Goal: Task Accomplishment & Management: Manage account settings

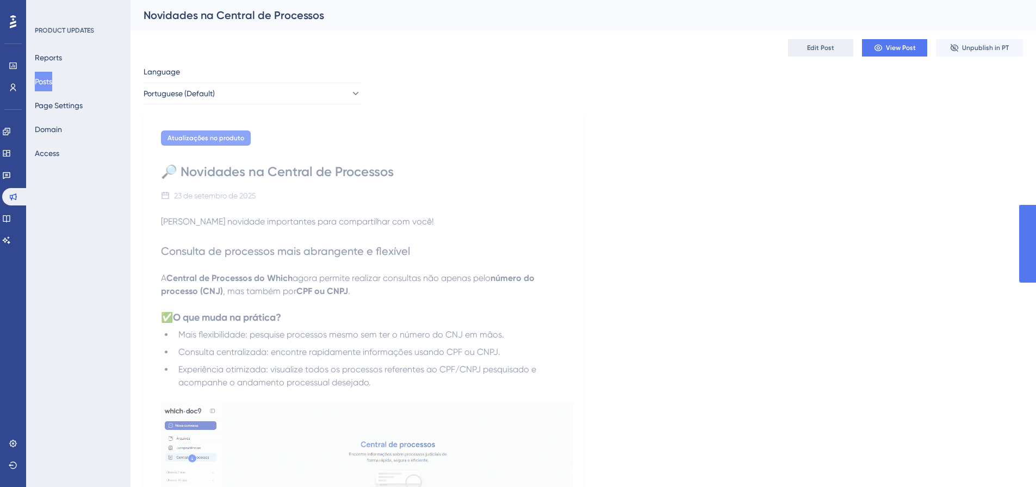
click at [826, 45] on span "Edit Post" at bounding box center [820, 48] width 27 height 9
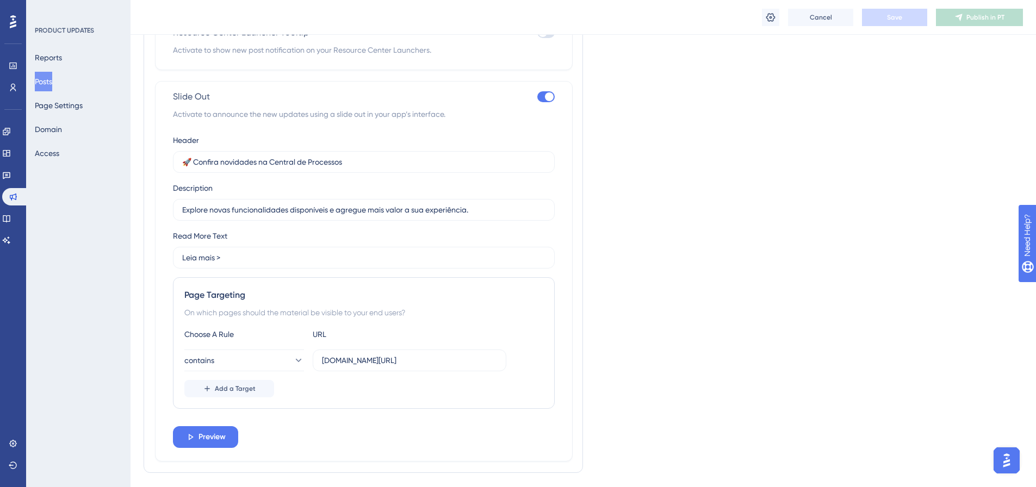
scroll to position [845, 0]
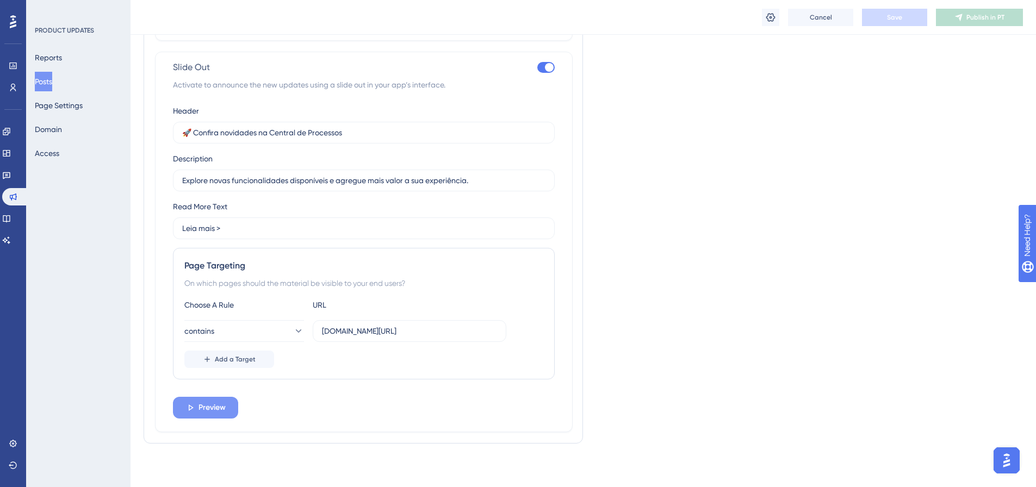
click at [209, 408] on span "Preview" at bounding box center [211, 407] width 27 height 13
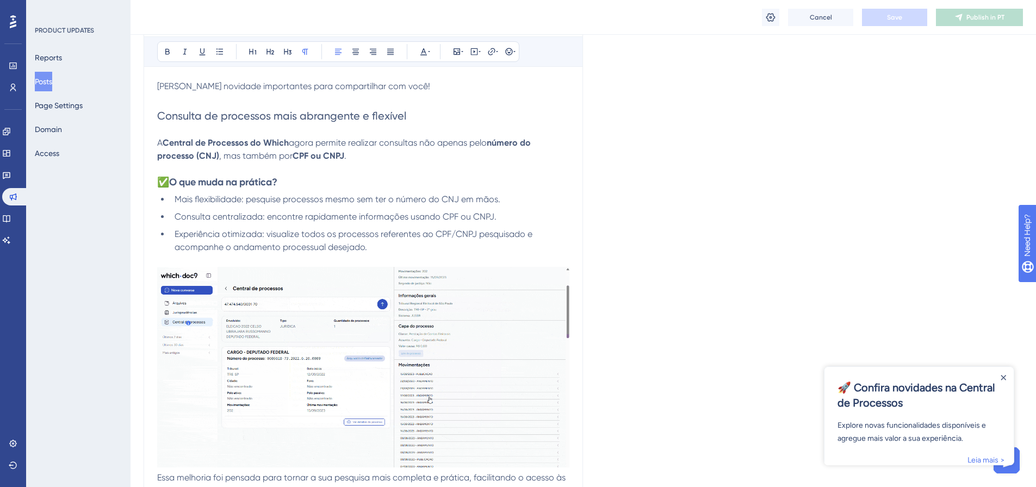
scroll to position [0, 0]
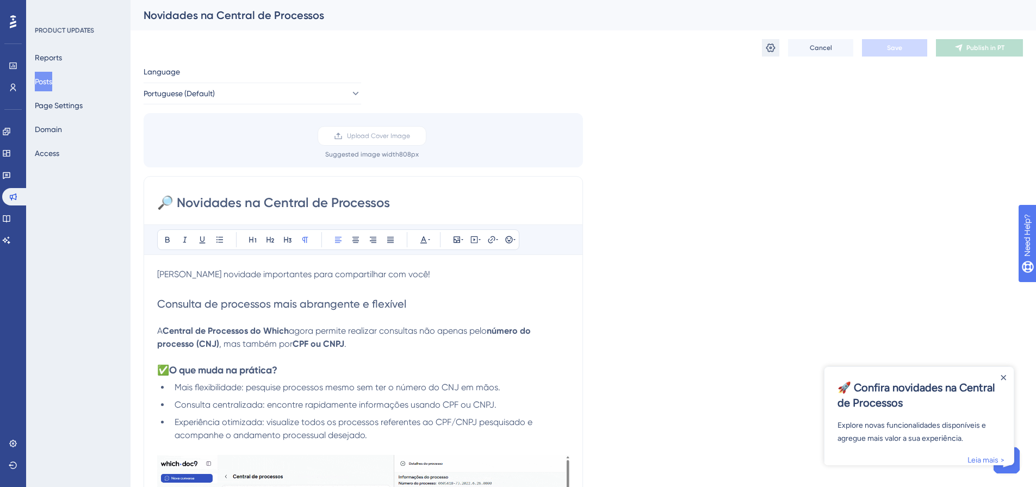
click at [774, 51] on icon at bounding box center [770, 47] width 11 height 11
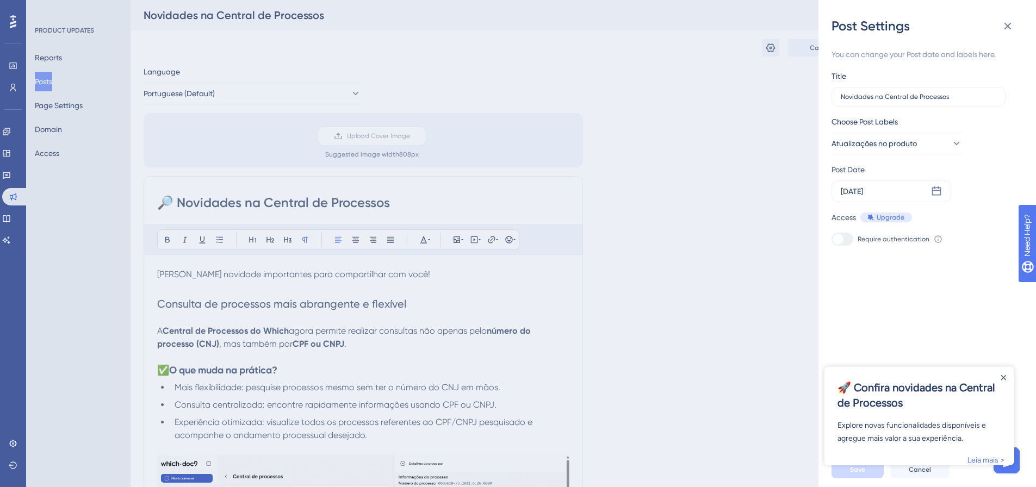
click at [935, 240] on icon at bounding box center [937, 238] width 7 height 7
drag, startPoint x: 1061, startPoint y: 295, endPoint x: 1208, endPoint y: 288, distance: 147.5
click at [1035, 288] on html "Need Help?" at bounding box center [1056, 291] width 77 height 18
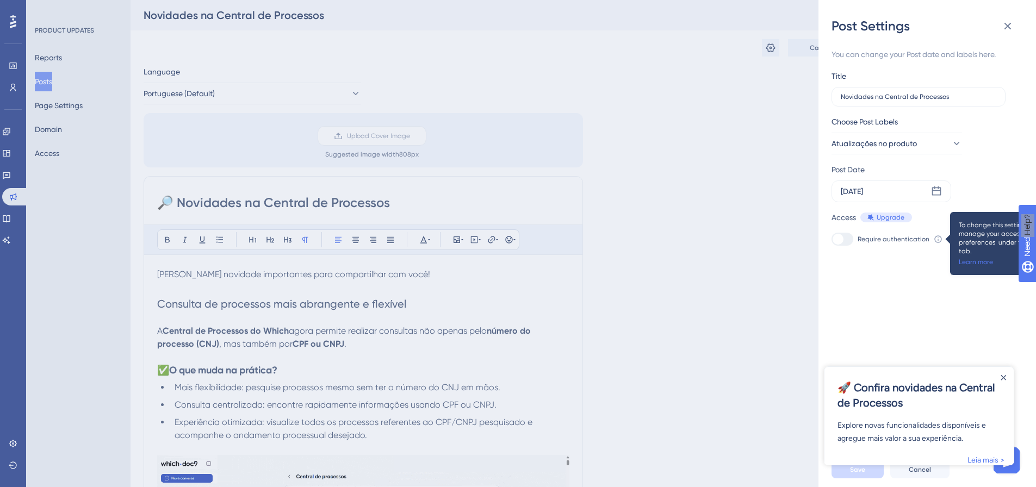
click at [934, 274] on div "You can change your Post date and labels here. Title Novidades na Central de Pr…" at bounding box center [932, 244] width 200 height 418
click at [934, 240] on icon at bounding box center [937, 238] width 7 height 7
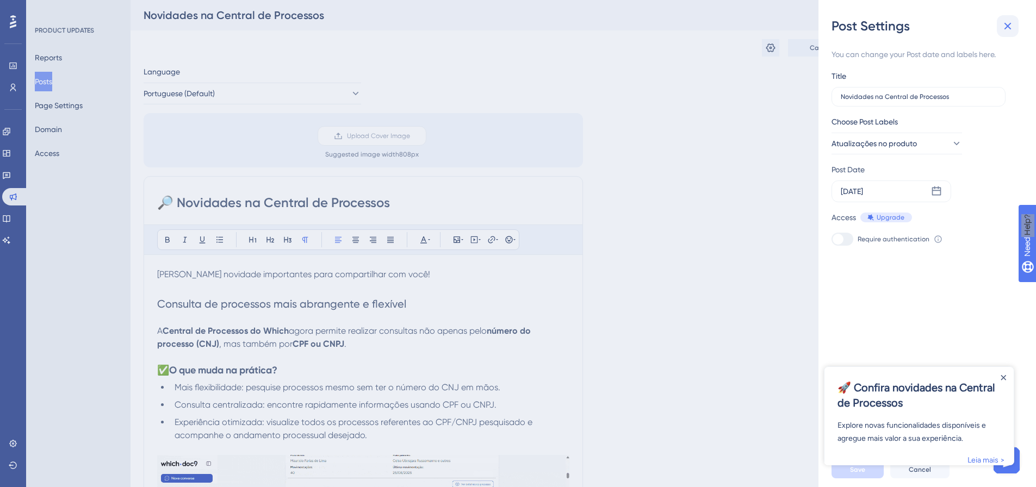
click at [1012, 21] on icon at bounding box center [1007, 26] width 13 height 13
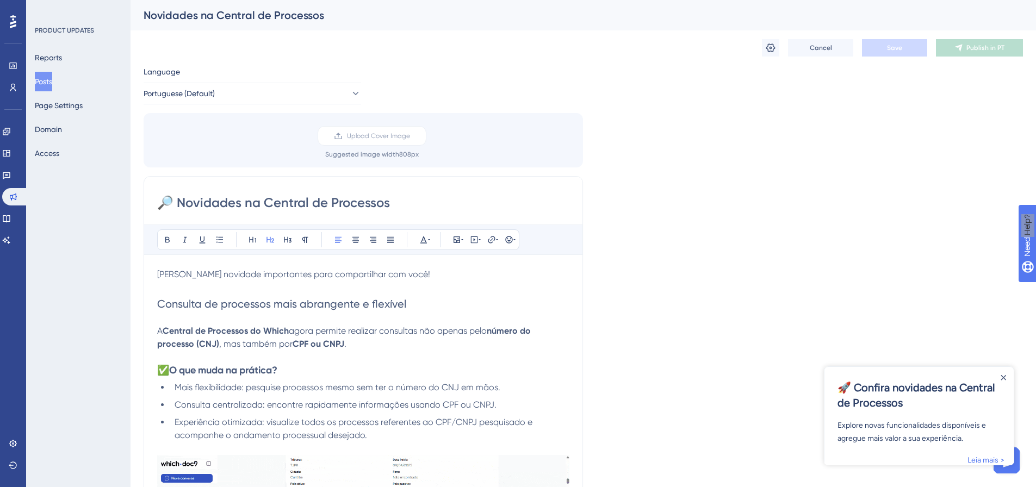
click at [417, 309] on h2 "Consulta de processos mais abrangente e flexível" at bounding box center [363, 303] width 412 height 15
click at [1005, 379] on icon "Close Announcement" at bounding box center [1003, 377] width 5 height 5
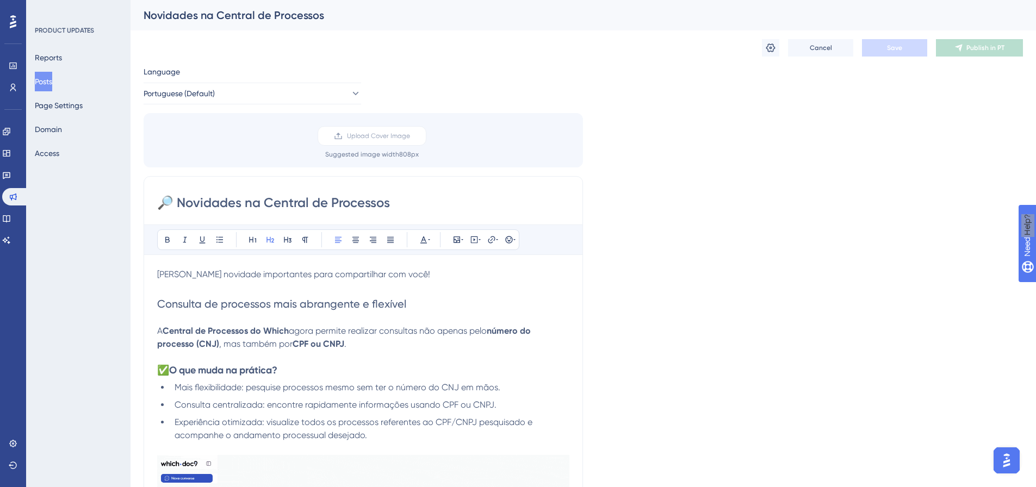
click at [946, 264] on div "Language Portuguese (Default) Upload Cover Image Suggested image width 808 px 🔎…" at bounding box center [583, 412] width 879 height 695
click at [946, 255] on div "Language Portuguese (Default) Upload Cover Image Suggested image width 808 px 🔎…" at bounding box center [583, 412] width 879 height 695
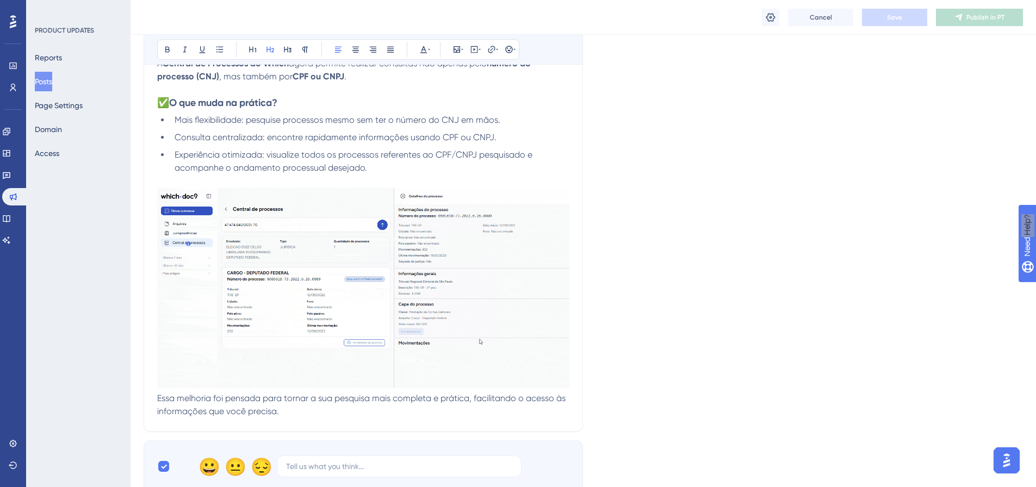
scroll to position [489, 0]
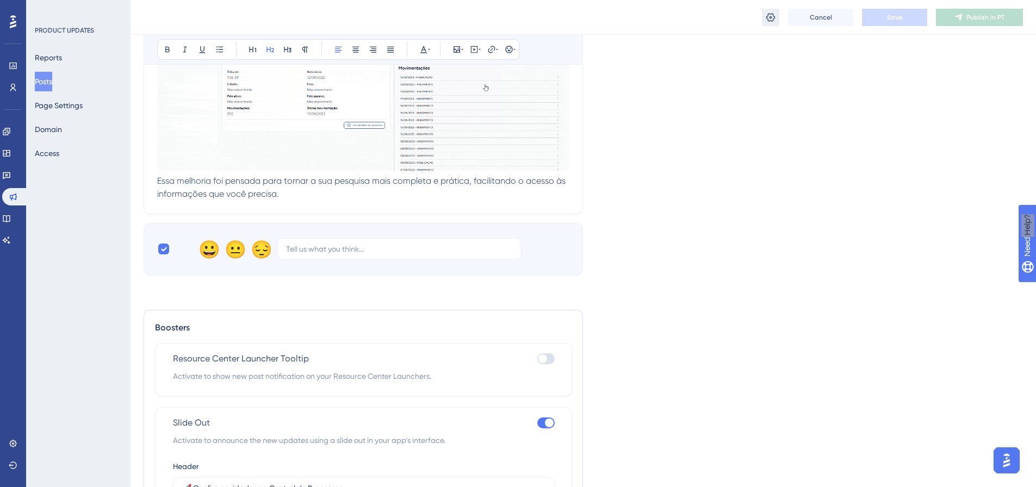
click at [774, 14] on icon at bounding box center [770, 17] width 11 height 11
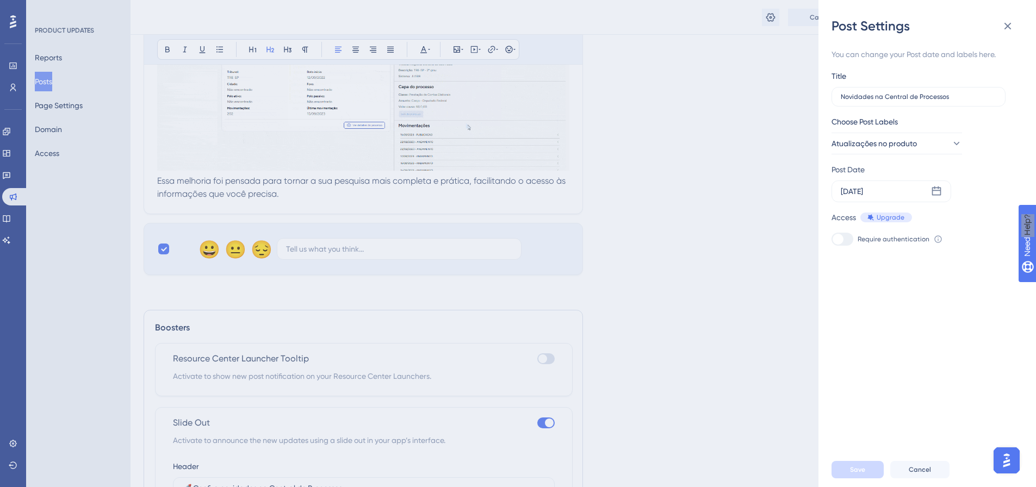
click at [843, 239] on div at bounding box center [843, 239] width 22 height 13
click at [935, 239] on icon at bounding box center [938, 239] width 9 height 9
click at [988, 258] on link "Learn more" at bounding box center [976, 262] width 34 height 9
click at [1004, 29] on icon at bounding box center [1007, 26] width 13 height 13
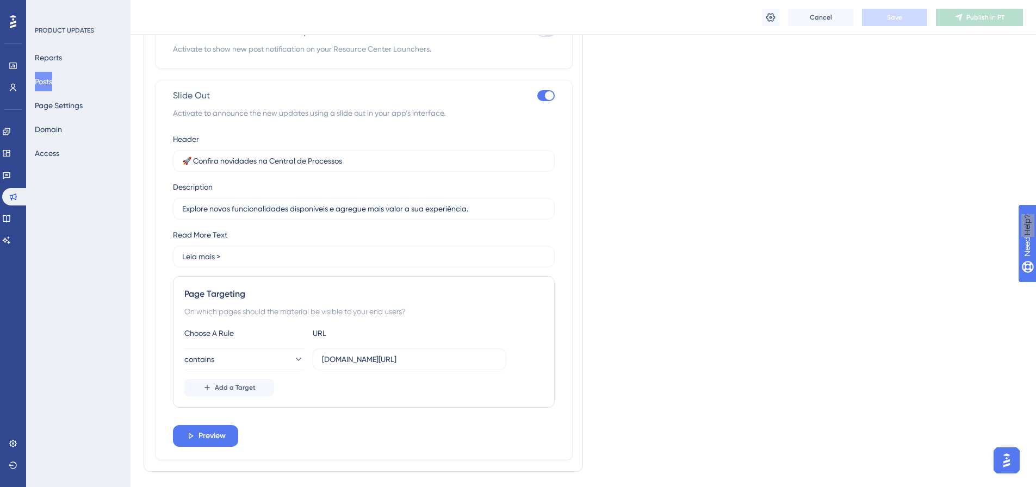
scroll to position [791, 0]
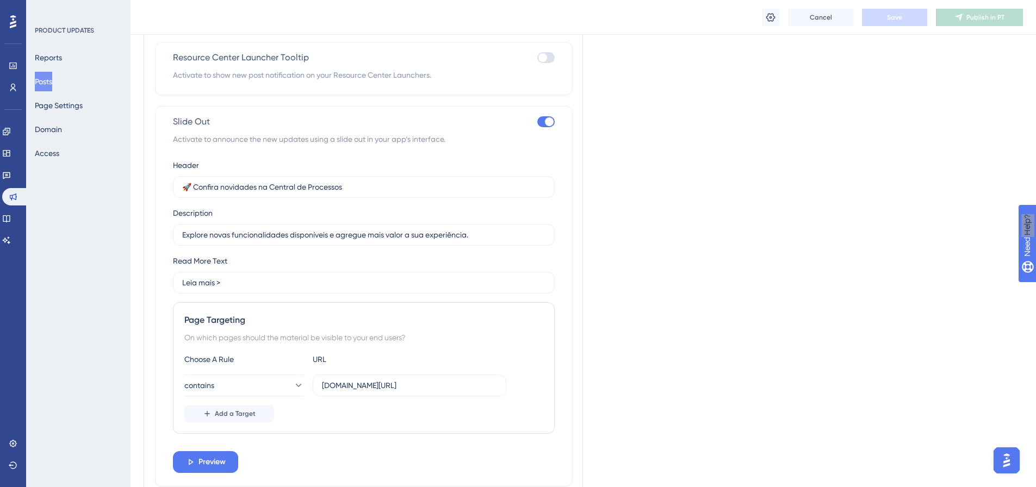
click at [550, 61] on div at bounding box center [545, 57] width 17 height 11
click at [537, 58] on input "checkbox" at bounding box center [537, 58] width 1 height 1
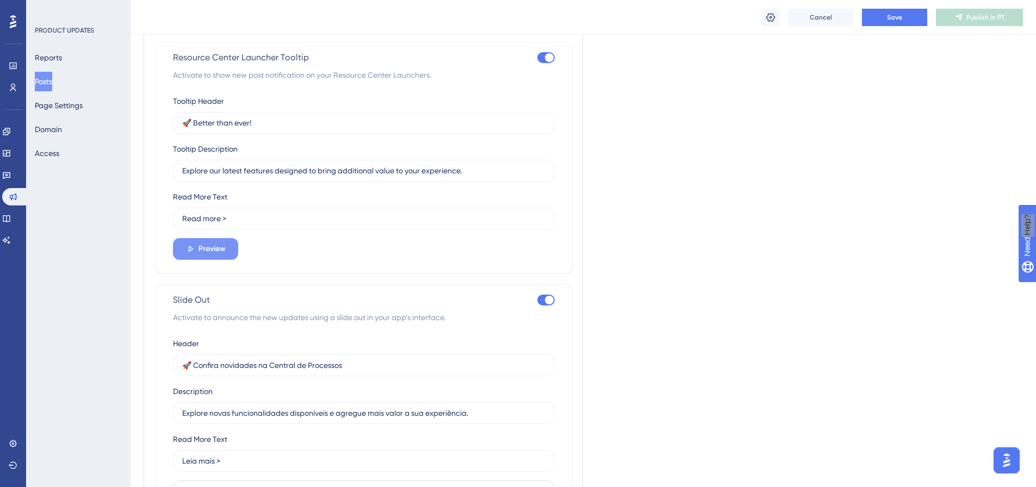
click at [227, 250] on button "Preview" at bounding box center [205, 249] width 65 height 22
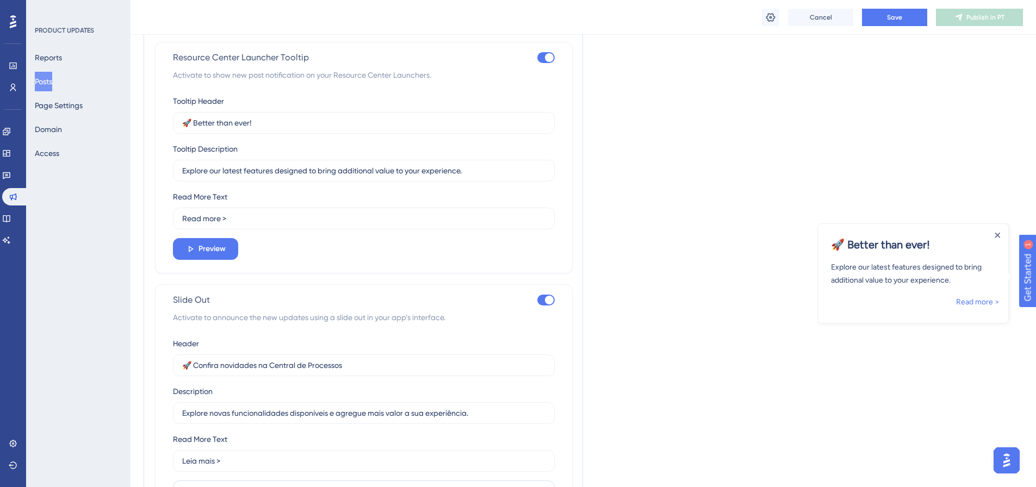
click at [543, 61] on div at bounding box center [545, 57] width 17 height 11
click at [537, 58] on input "checkbox" at bounding box center [537, 58] width 1 height 1
checkbox input "false"
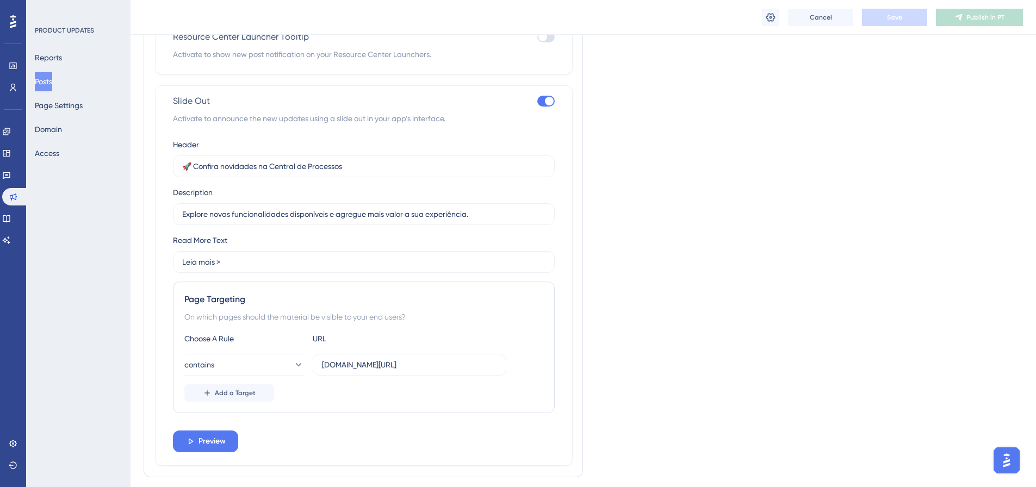
scroll to position [845, 0]
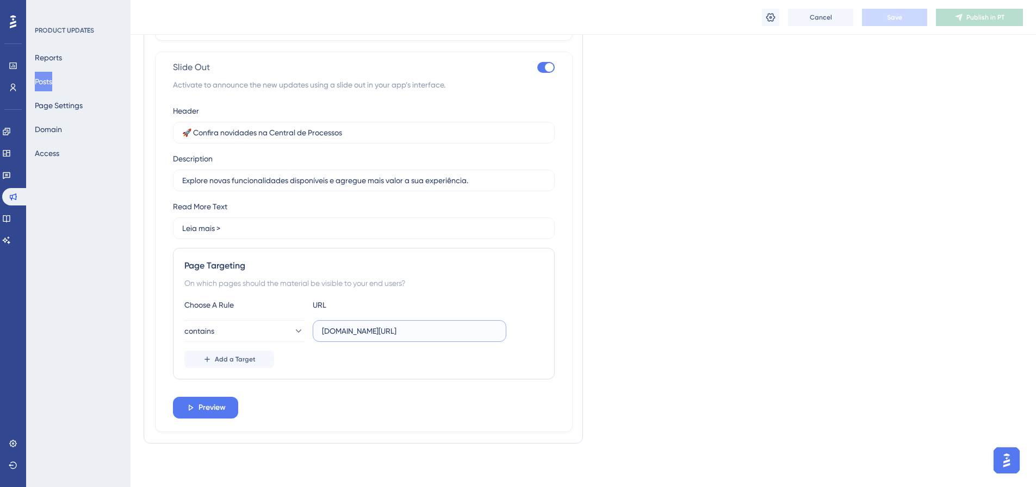
click at [421, 334] on input "[DOMAIN_NAME][URL]" at bounding box center [409, 331] width 175 height 12
click at [460, 327] on input "[DOMAIN_NAME][URL]" at bounding box center [409, 331] width 175 height 12
click at [226, 352] on button "Add a Target" at bounding box center [229, 359] width 90 height 17
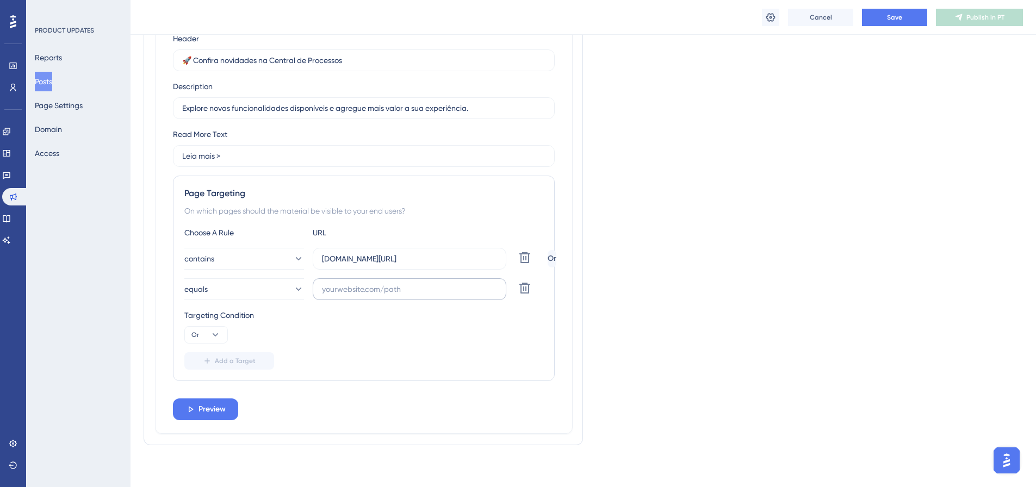
scroll to position [919, 0]
click at [204, 334] on button "Or" at bounding box center [206, 333] width 44 height 17
click at [207, 334] on button "Or" at bounding box center [206, 333] width 44 height 17
click at [340, 291] on input "text" at bounding box center [409, 288] width 175 height 12
drag, startPoint x: 461, startPoint y: 256, endPoint x: 274, endPoint y: 261, distance: 186.6
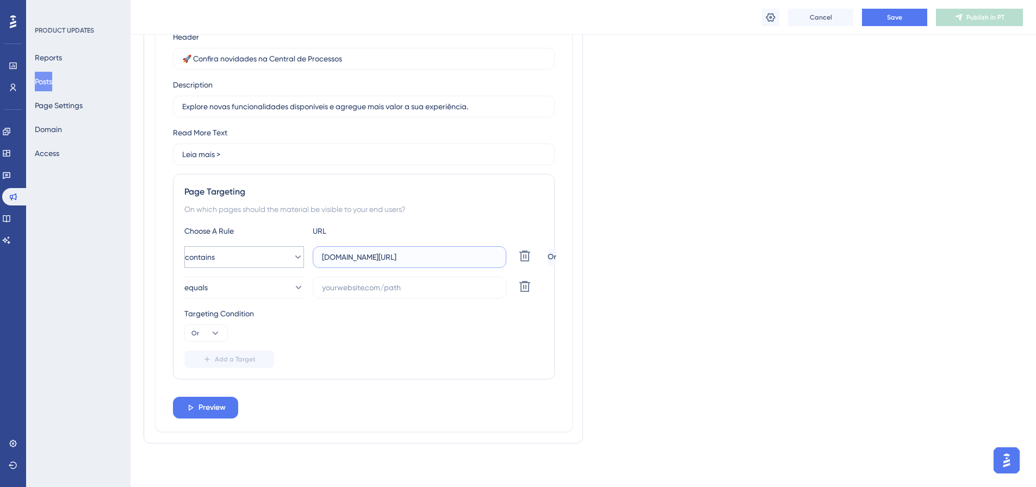
click at [274, 261] on div "contains [DOMAIN_NAME][URL] Delete" at bounding box center [363, 257] width 359 height 22
click at [348, 288] on input "text" at bounding box center [409, 288] width 175 height 12
paste input "[DOMAIN_NAME][URL]"
drag, startPoint x: 387, startPoint y: 287, endPoint x: 450, endPoint y: 284, distance: 63.1
click at [450, 284] on input "[DOMAIN_NAME][URL]" at bounding box center [409, 288] width 175 height 12
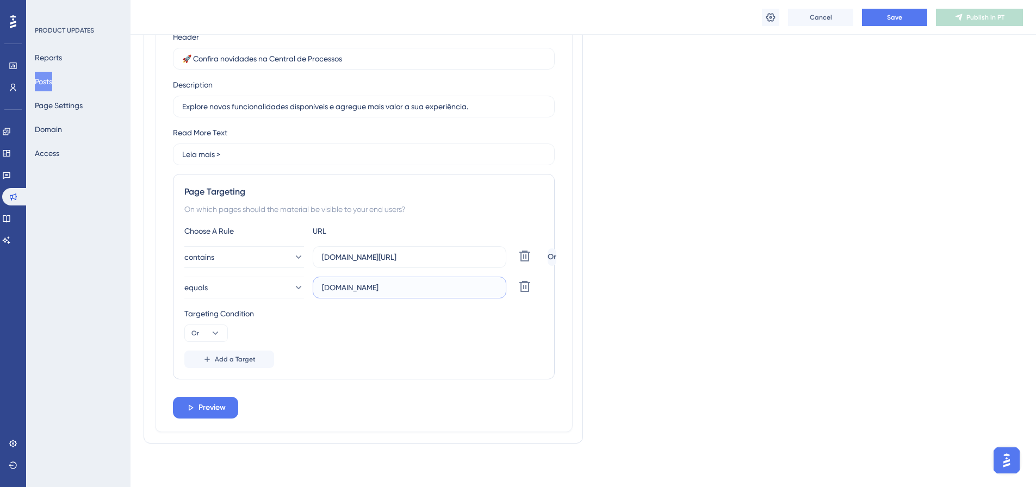
type input "[DOMAIN_NAME]"
click at [381, 344] on div "Choose A Rule URL contains [DOMAIN_NAME][URL] Delete Or equals [DOMAIN_NAME] De…" at bounding box center [363, 297] width 359 height 144
click at [210, 329] on icon at bounding box center [215, 333] width 11 height 11
click at [212, 361] on div "And And" at bounding box center [206, 364] width 21 height 22
click at [221, 335] on button "And" at bounding box center [206, 333] width 44 height 17
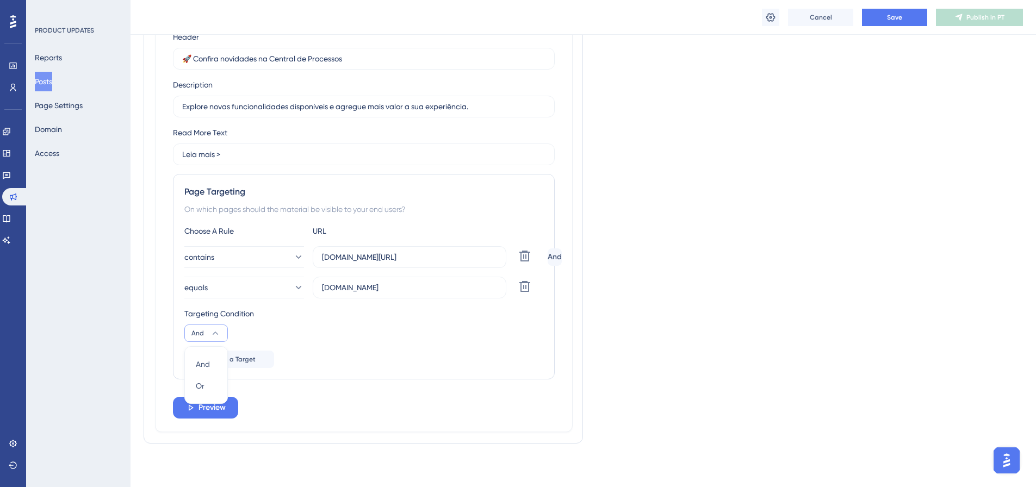
click at [219, 337] on icon at bounding box center [215, 333] width 11 height 11
click at [239, 361] on span "Add a Target" at bounding box center [235, 359] width 41 height 9
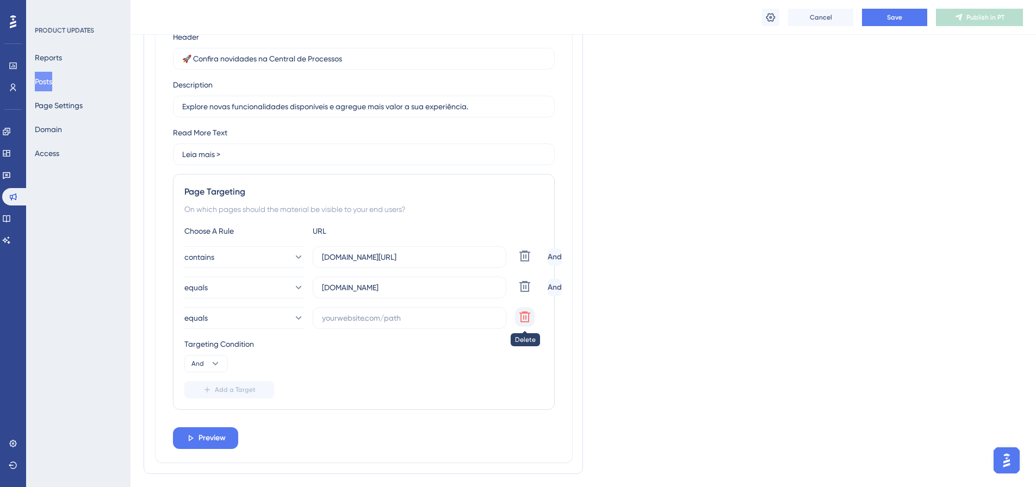
click at [524, 319] on icon at bounding box center [524, 317] width 11 height 11
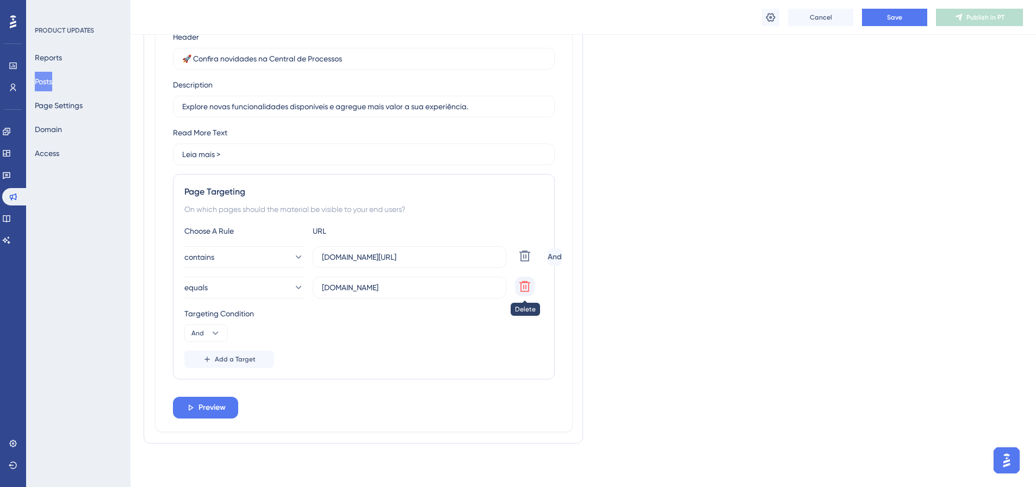
click at [523, 293] on icon at bounding box center [524, 286] width 13 height 13
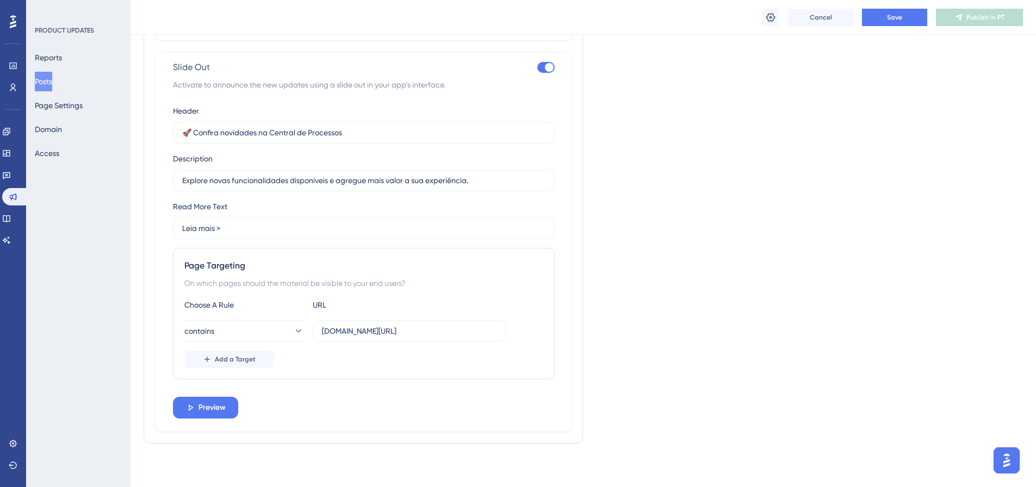
scroll to position [845, 0]
click at [227, 229] on input "Leia mais >" at bounding box center [363, 228] width 363 height 12
click at [908, 18] on button "Save" at bounding box center [894, 17] width 65 height 17
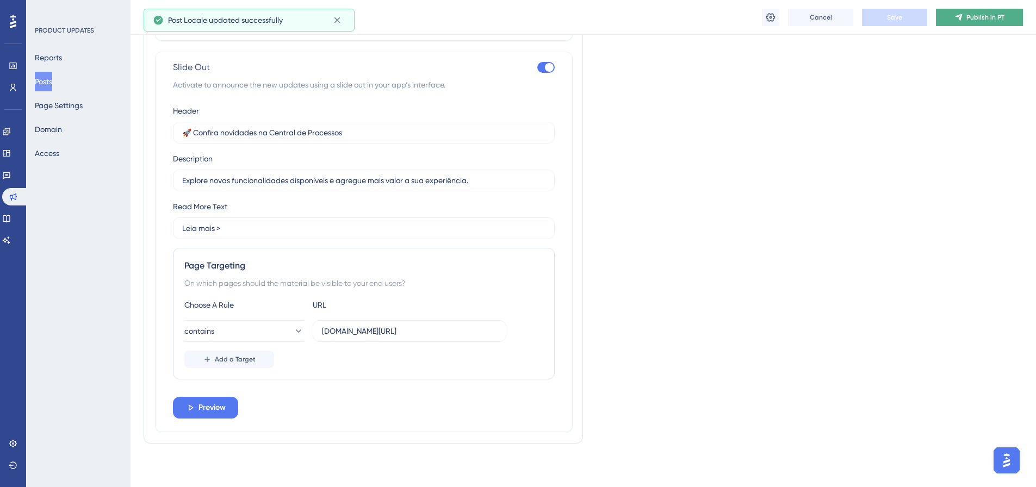
click at [961, 17] on icon at bounding box center [958, 17] width 7 height 7
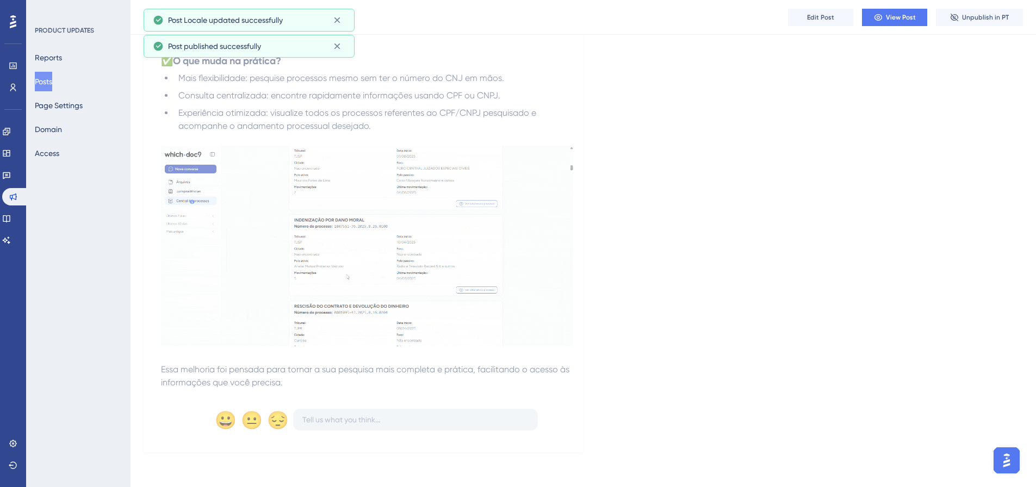
scroll to position [261, 0]
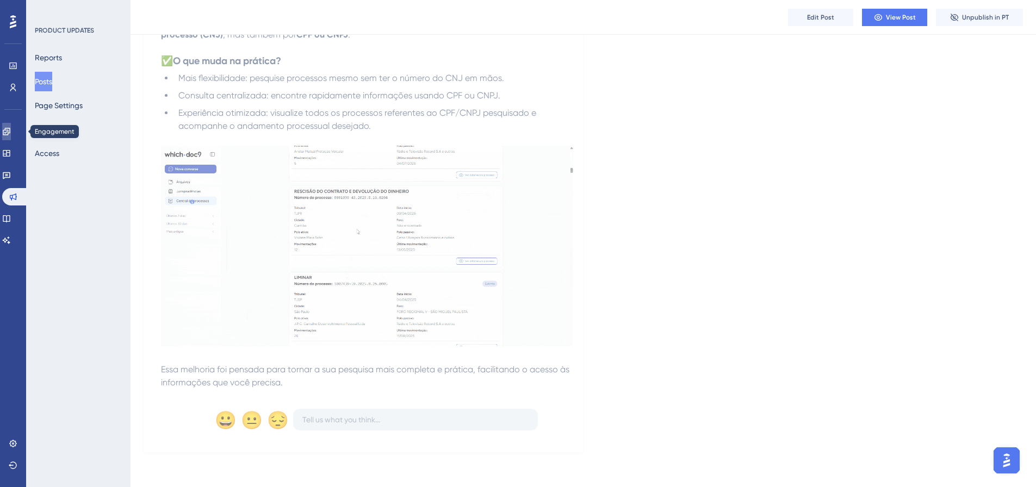
drag, startPoint x: 13, startPoint y: 126, endPoint x: 79, endPoint y: 183, distance: 87.9
click at [11, 126] on link at bounding box center [6, 131] width 9 height 17
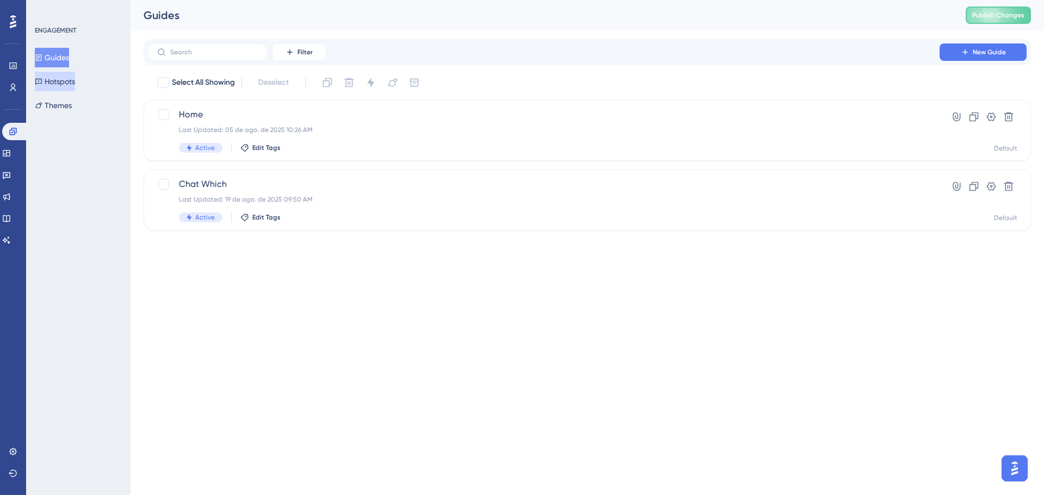
click at [74, 78] on button "Hotspots" at bounding box center [55, 82] width 40 height 20
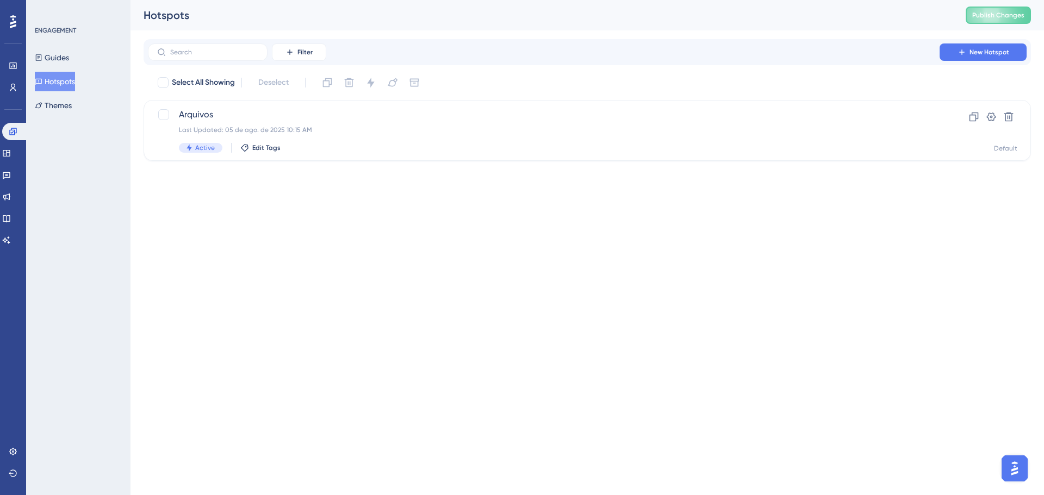
click at [451, 171] on div "Performance Users Engagement Widgets Feedback Product Updates Knowledge Base AI…" at bounding box center [588, 89] width 914 height 178
click at [981, 14] on button "Publish Changes" at bounding box center [998, 15] width 65 height 17
click at [342, 22] on icon at bounding box center [337, 20] width 11 height 11
click at [411, 0] on html "Performance Users Engagement Widgets Feedback Product Updates Knowledge Base AI…" at bounding box center [522, 0] width 1044 height 0
click at [69, 59] on button "Guides" at bounding box center [52, 58] width 34 height 20
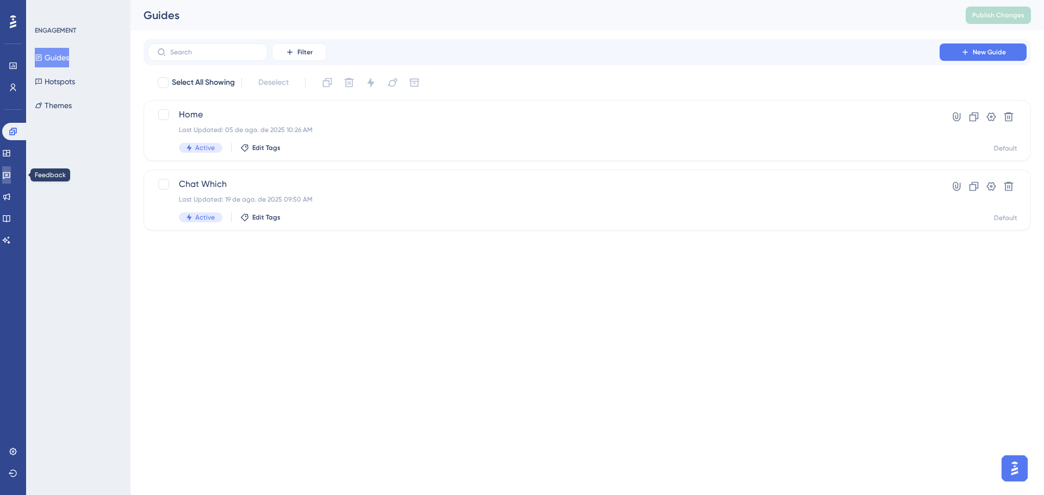
click at [10, 178] on icon at bounding box center [7, 175] width 8 height 7
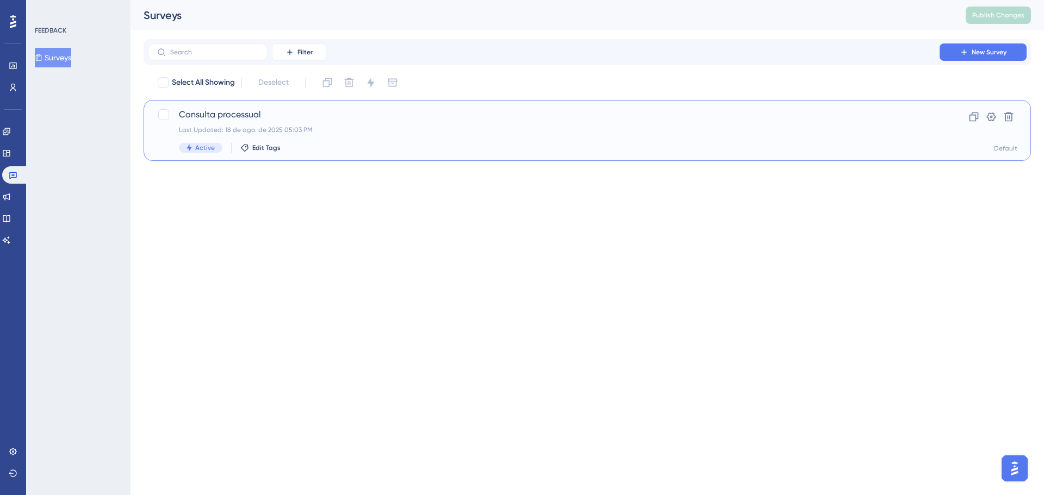
click at [346, 122] on div "Consulta processual Last Updated: 18 de ago. de 2025 05:03 PM Active Edit Tags" at bounding box center [544, 130] width 730 height 45
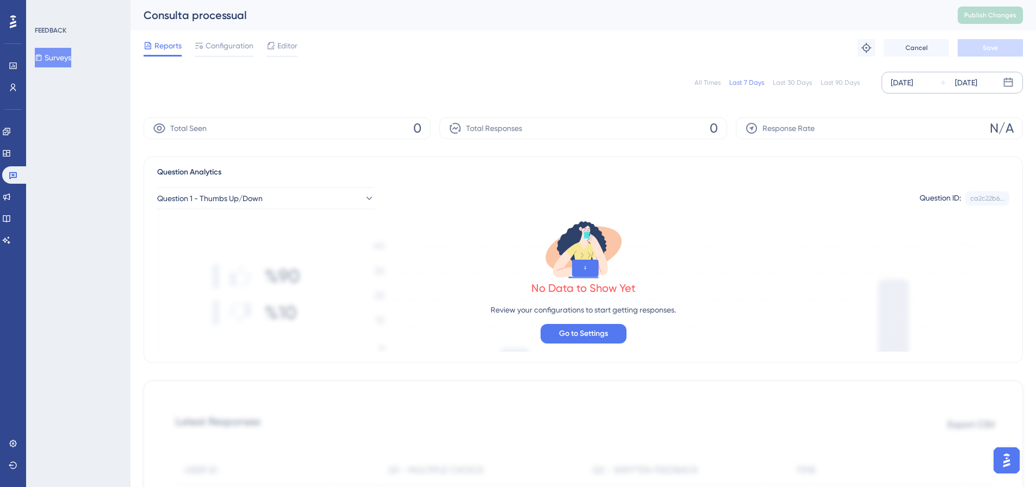
click at [913, 87] on div "[DATE]" at bounding box center [902, 82] width 22 height 13
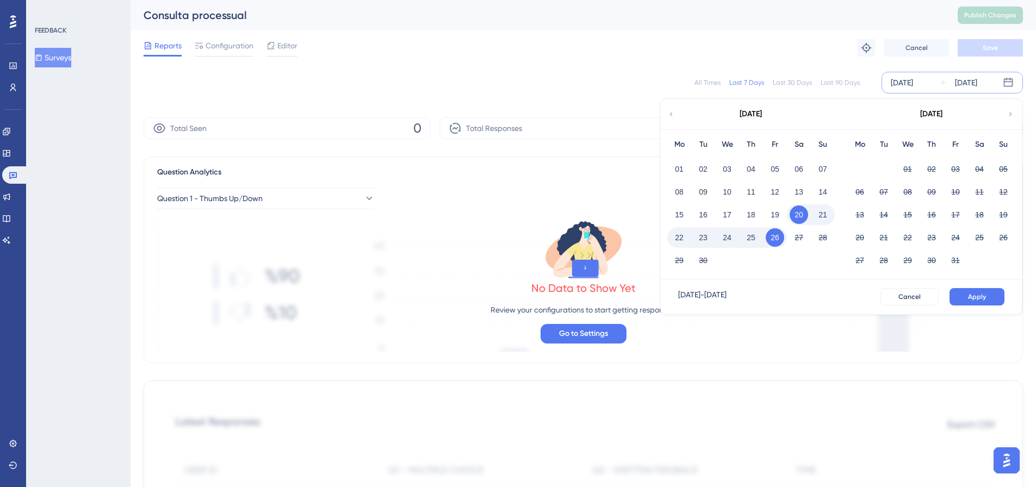
click at [841, 82] on div "Last 90 Days" at bounding box center [840, 82] width 39 height 9
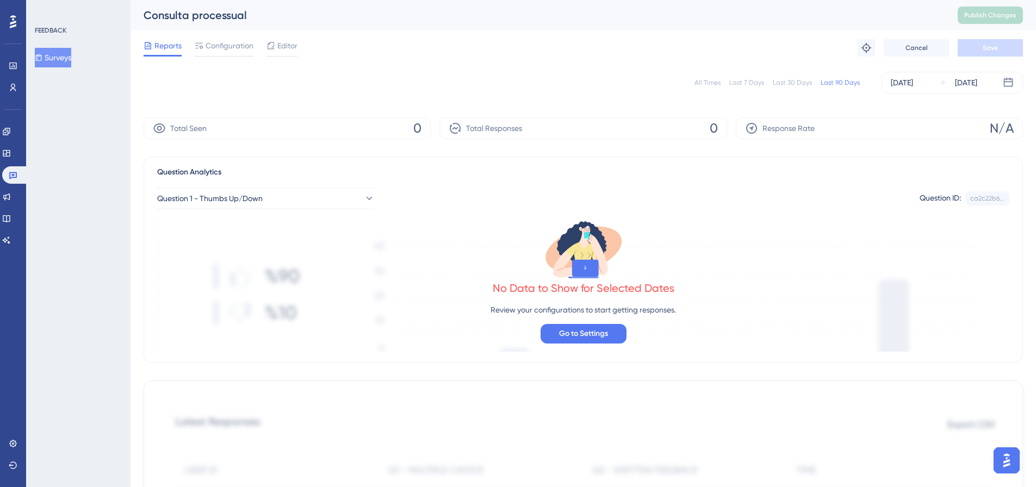
click at [841, 83] on div "Last 90 Days" at bounding box center [840, 82] width 39 height 9
click at [227, 48] on span "Configuration" at bounding box center [230, 45] width 48 height 13
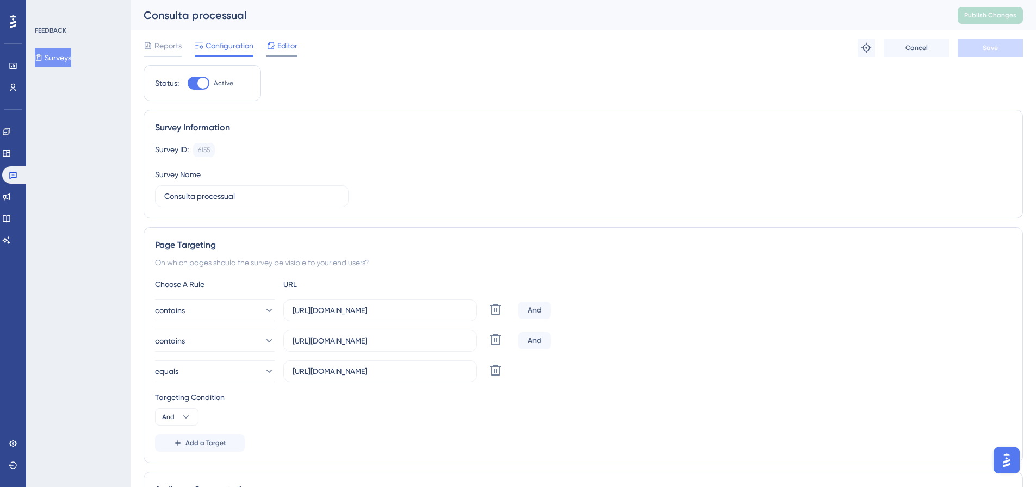
click at [281, 49] on span "Editor" at bounding box center [287, 45] width 20 height 13
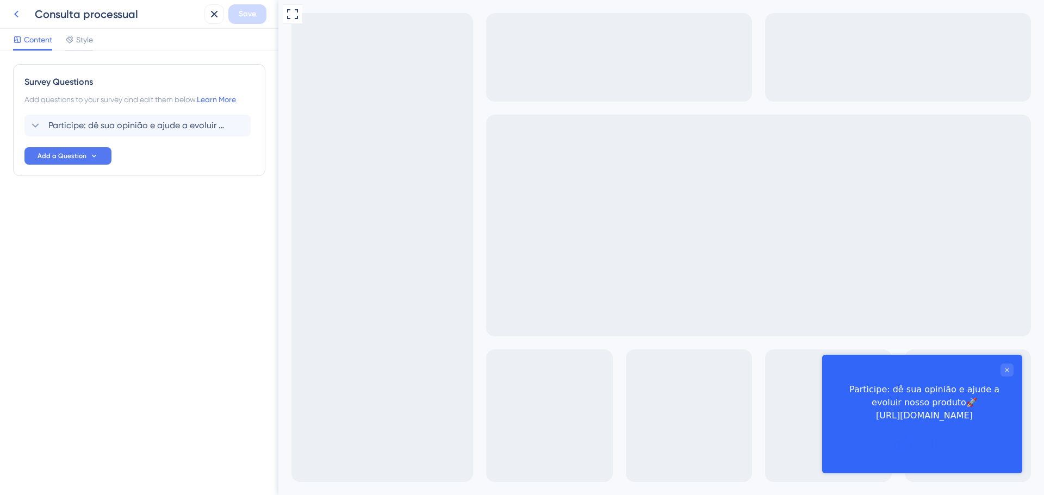
click at [17, 17] on icon at bounding box center [16, 14] width 4 height 7
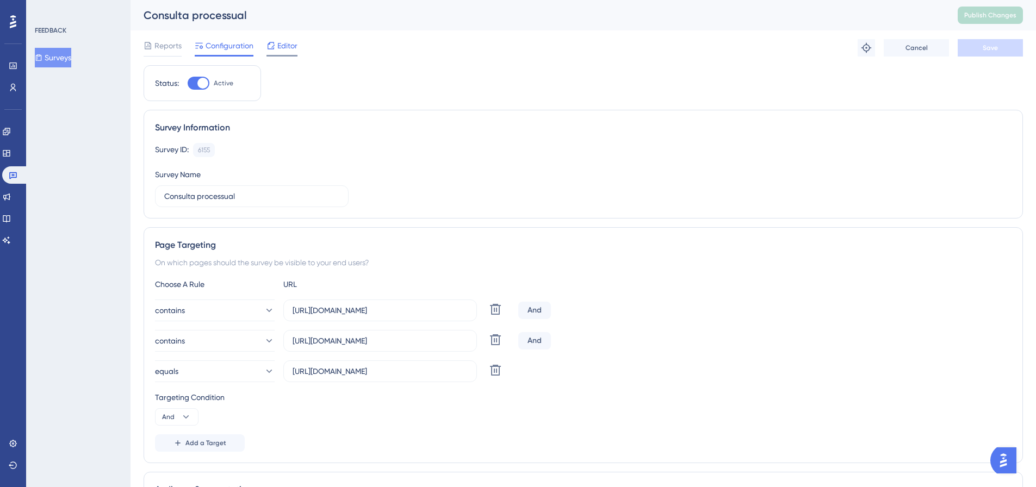
click at [289, 49] on span "Editor" at bounding box center [287, 45] width 20 height 13
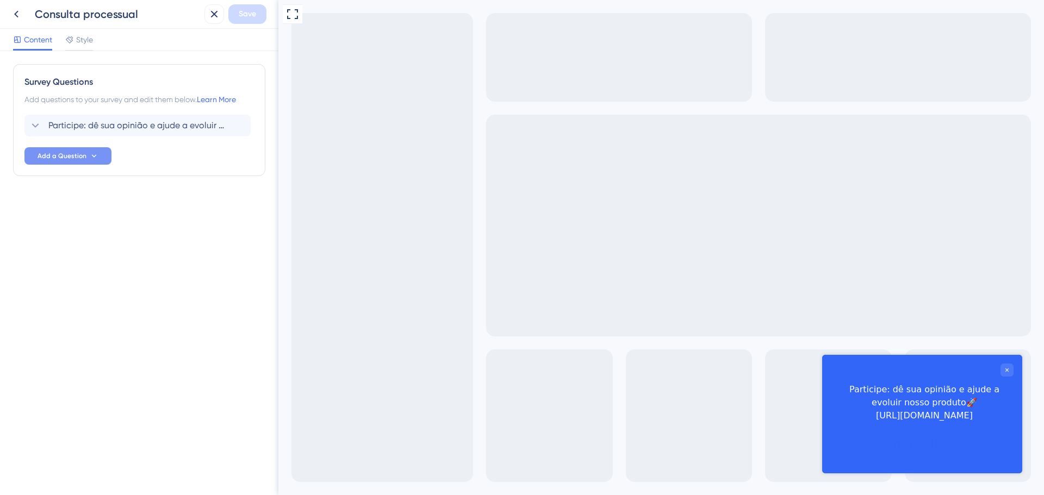
click at [102, 156] on button "Add a Question" at bounding box center [67, 155] width 87 height 17
click at [889, 415] on div "Participe: dê sua opinião e ajude a evoluir nosso produto🚀 [URL][DOMAIN_NAME]" at bounding box center [924, 402] width 178 height 39
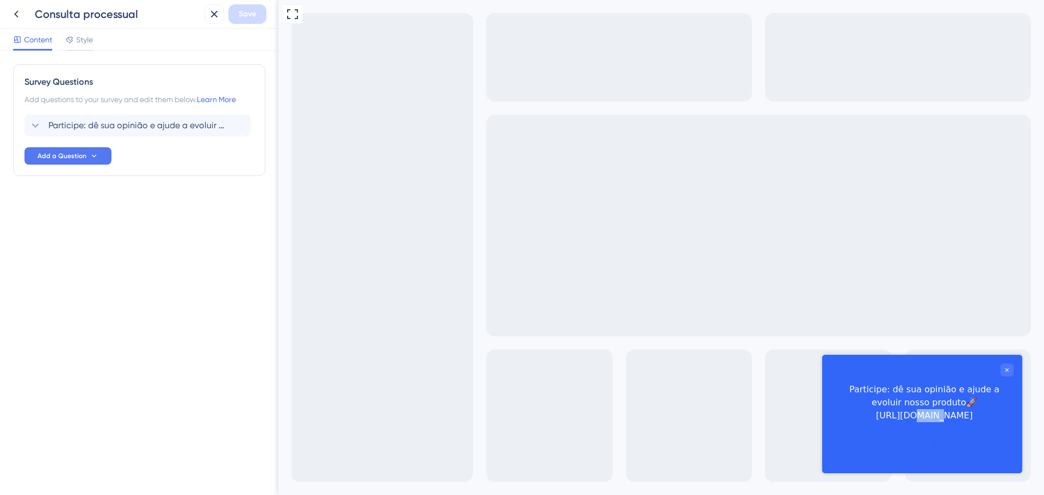
click at [889, 415] on div "Participe: dê sua opinião e ajude a evoluir nosso produto🚀 [URL][DOMAIN_NAME]" at bounding box center [924, 402] width 178 height 39
click at [911, 397] on div "Participe: dê sua opinião e ajude a evoluir nosso produto🚀 [URL][DOMAIN_NAME]" at bounding box center [924, 402] width 178 height 39
click at [920, 414] on div "Participe: dê sua opinião e ajude a evoluir nosso produto🚀 [URL][DOMAIN_NAME]" at bounding box center [924, 402] width 178 height 39
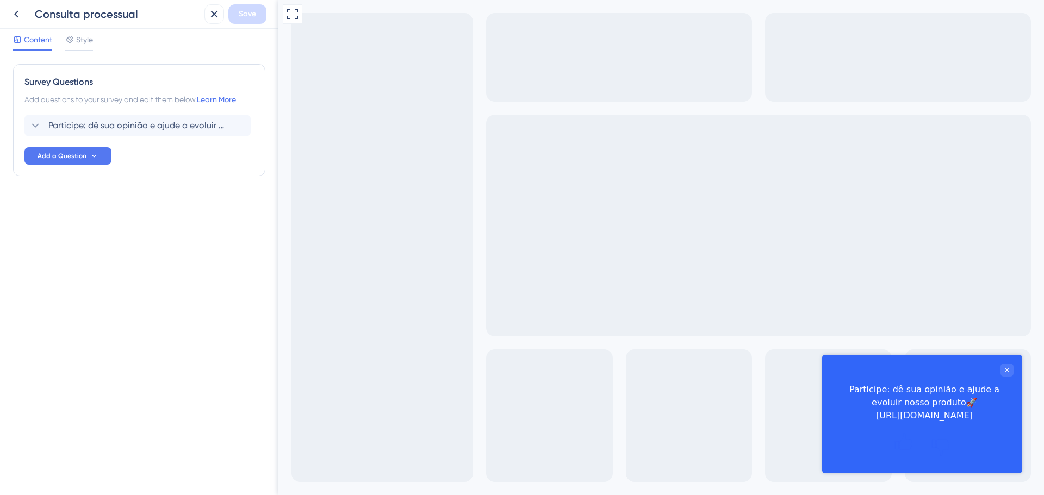
click at [920, 414] on div "Participe: dê sua opinião e ajude a evoluir nosso produto🚀 [URL][DOMAIN_NAME]" at bounding box center [924, 402] width 178 height 39
click at [89, 42] on span "Style" at bounding box center [84, 39] width 17 height 13
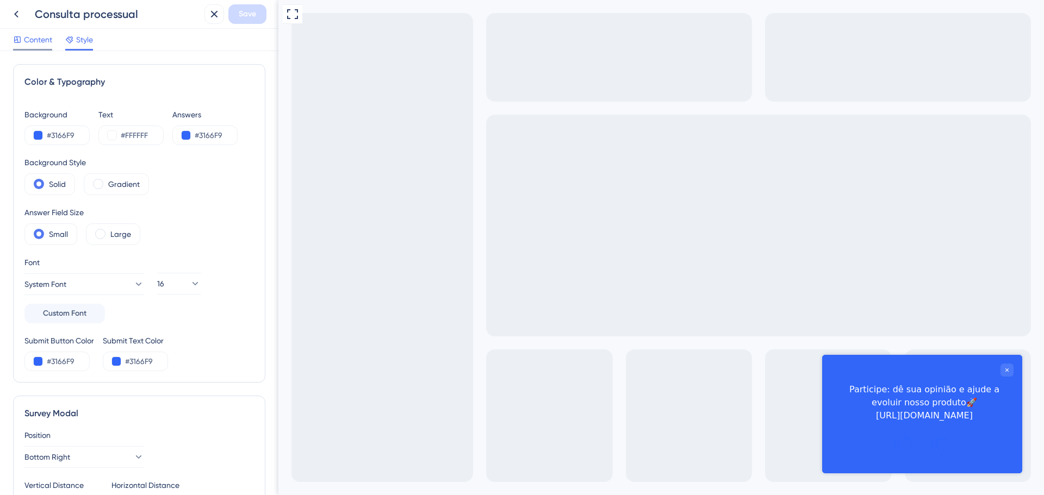
click at [47, 43] on span "Content" at bounding box center [38, 39] width 28 height 13
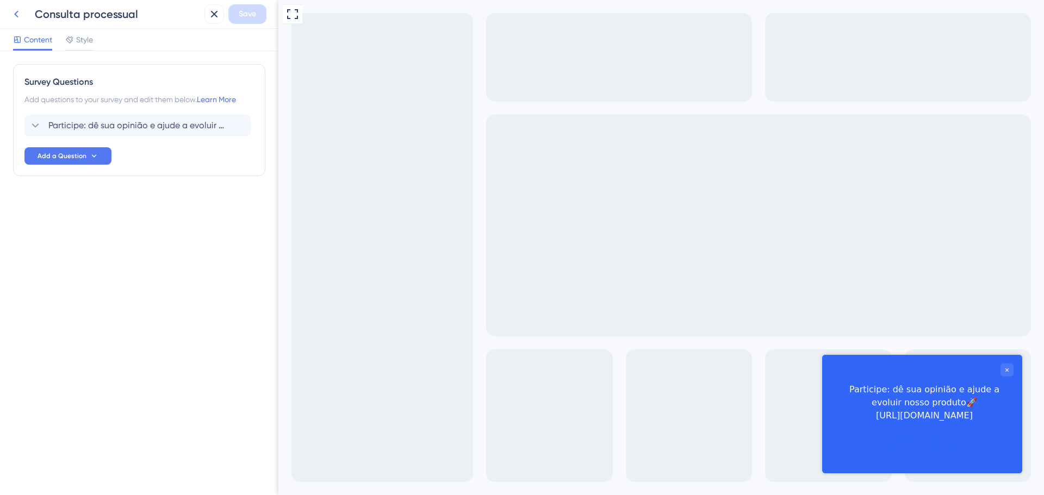
click at [16, 20] on icon at bounding box center [16, 14] width 13 height 13
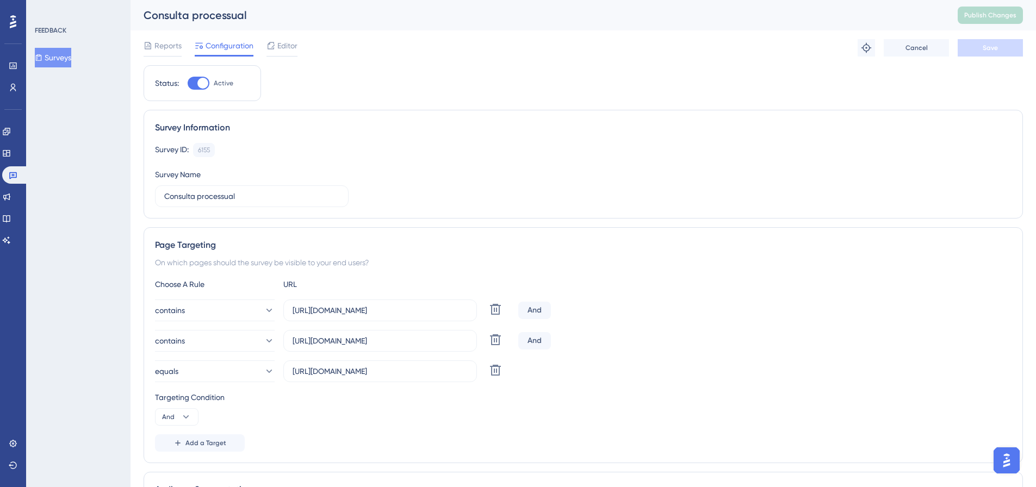
click at [510, 178] on div "Survey ID: 6155 Copy Survey Name Consulta processual" at bounding box center [583, 175] width 857 height 64
click at [195, 85] on div at bounding box center [199, 83] width 22 height 13
click at [188, 84] on input "Active" at bounding box center [187, 83] width 1 height 1
checkbox input "false"
click at [1007, 51] on button "Save" at bounding box center [990, 47] width 65 height 17
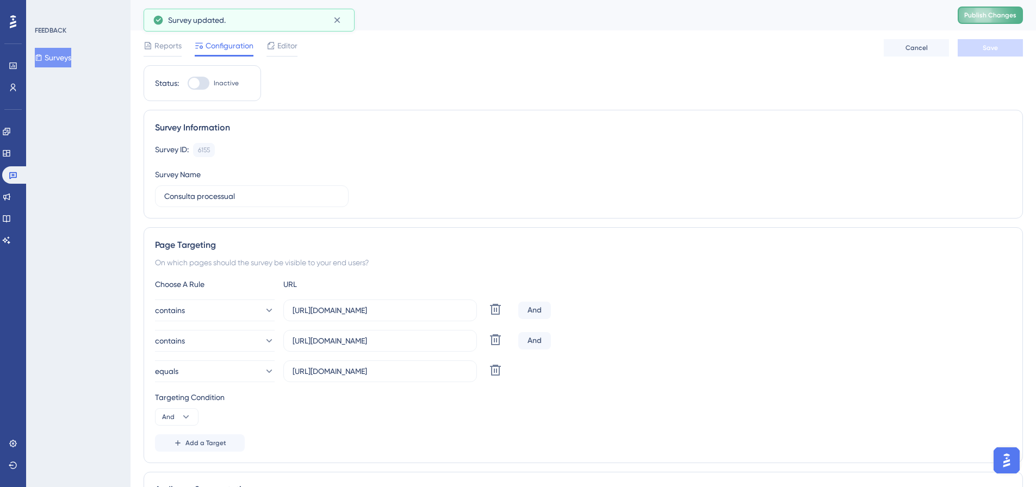
click at [997, 17] on span "Publish Changes" at bounding box center [990, 15] width 52 height 9
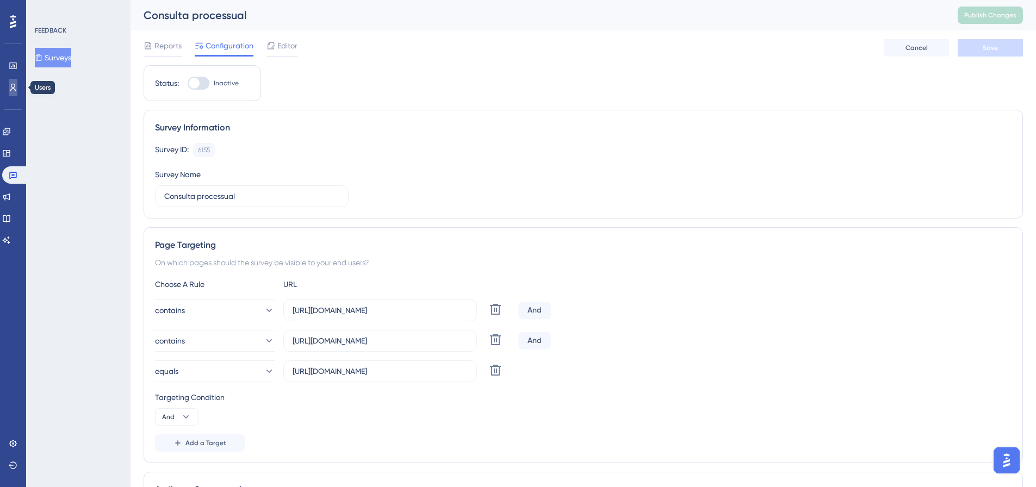
click at [17, 84] on link at bounding box center [13, 87] width 9 height 17
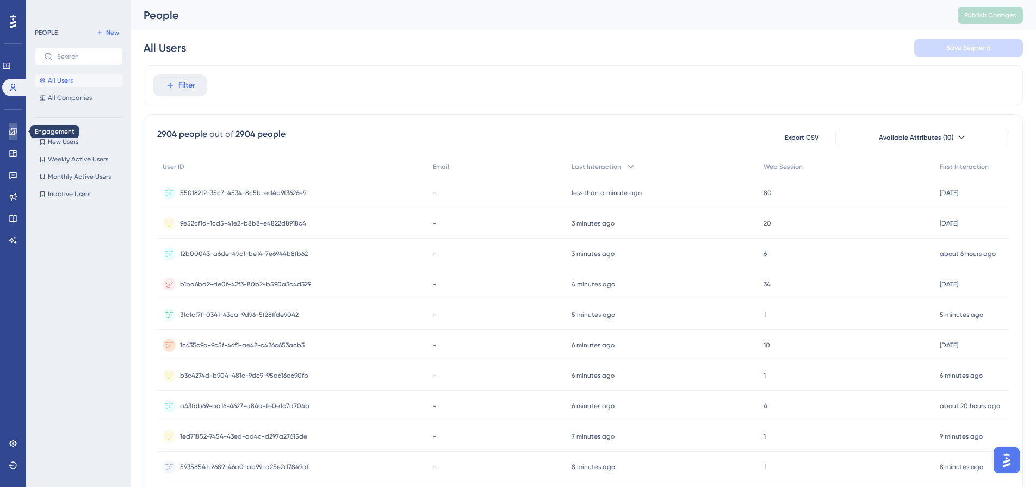
click at [15, 135] on icon at bounding box center [13, 131] width 9 height 9
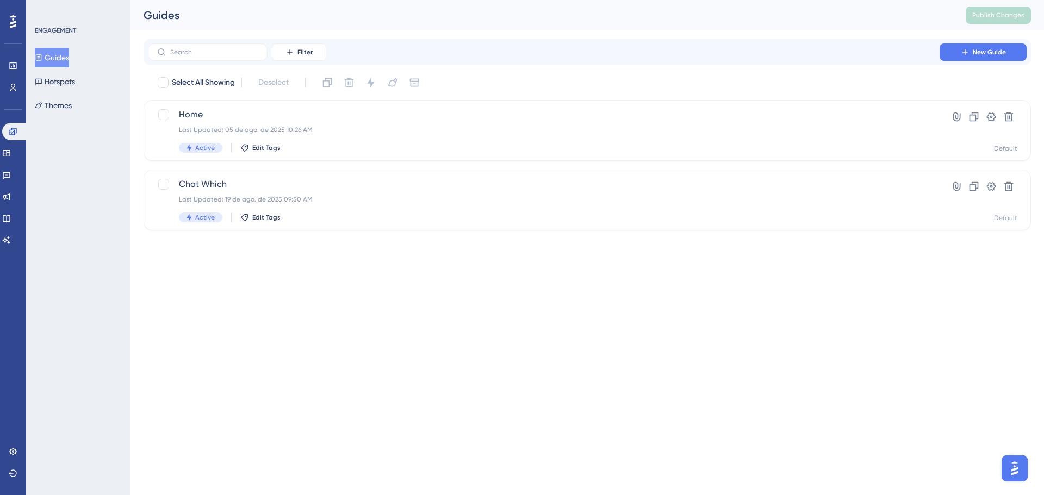
drag, startPoint x: 887, startPoint y: 0, endPoint x: 871, endPoint y: 302, distance: 302.2
click at [872, 0] on html "Performance Users Engagement Widgets Feedback Product Updates Knowledge Base AI…" at bounding box center [522, 0] width 1044 height 0
